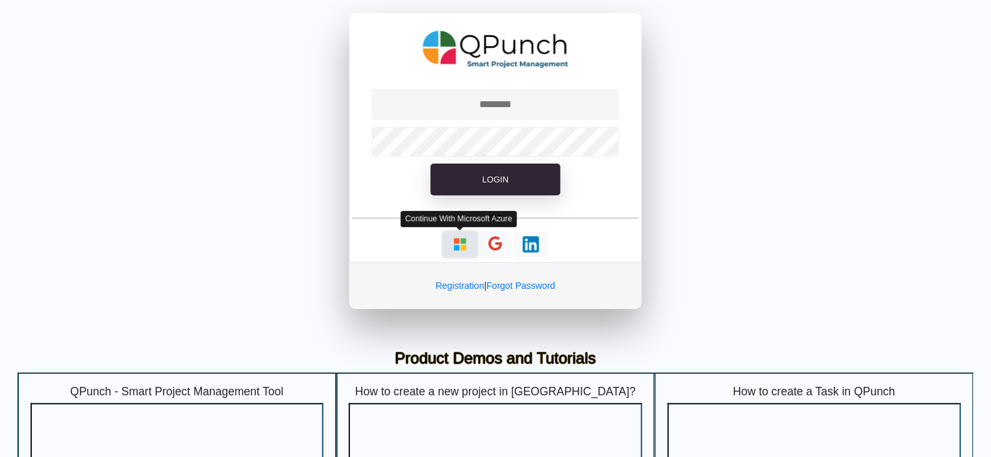
click at [459, 243] on img "button" at bounding box center [460, 244] width 16 height 16
type input "**********"
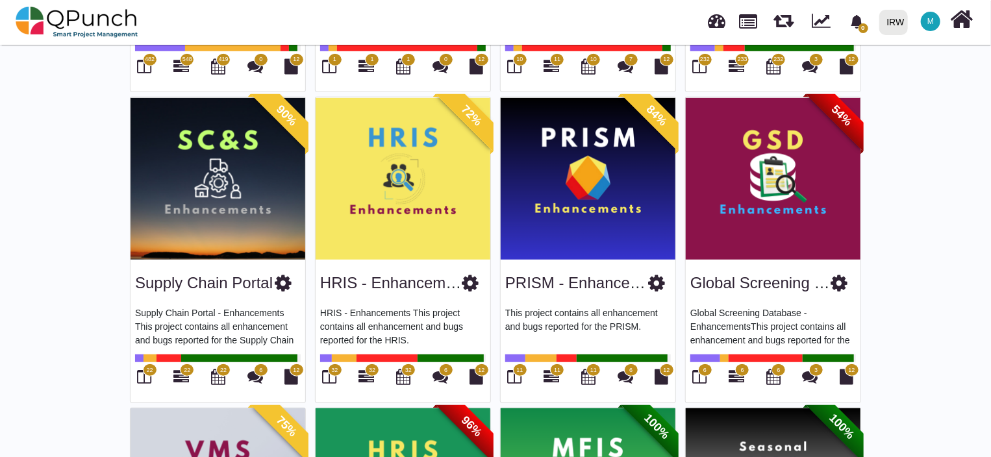
scroll to position [348, 0]
click at [587, 195] on img at bounding box center [588, 178] width 175 height 162
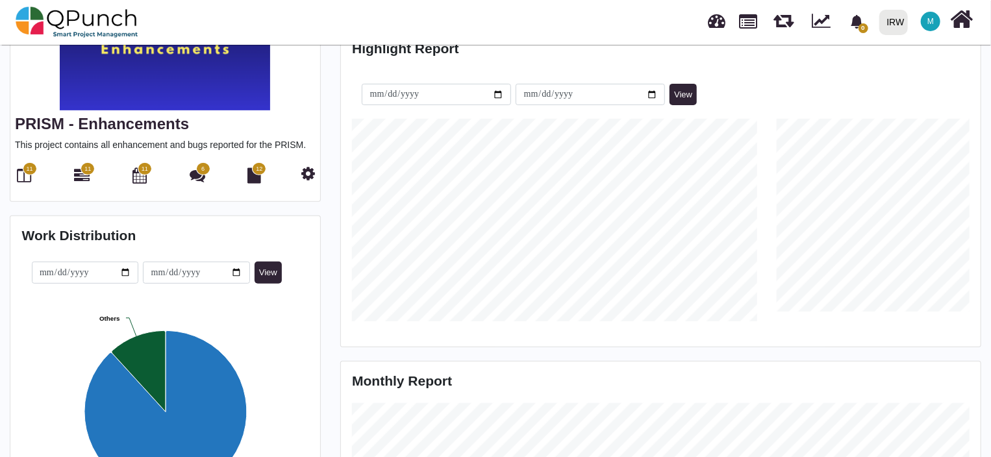
scroll to position [191, 0]
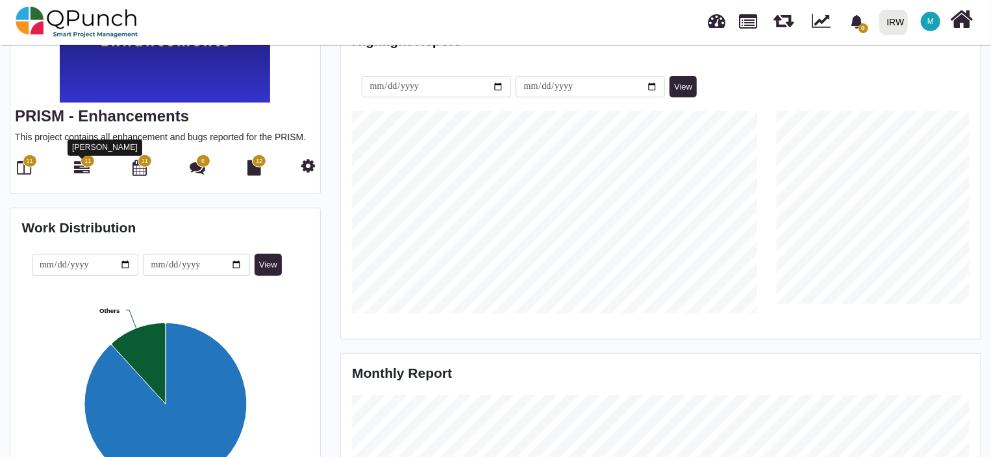
click at [86, 170] on icon at bounding box center [82, 168] width 16 height 16
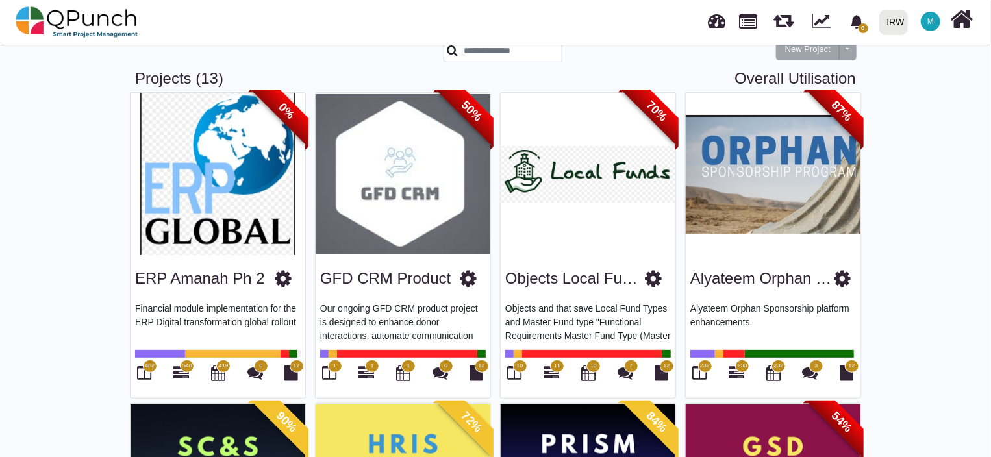
scroll to position [191, 0]
